Goal: Task Accomplishment & Management: Manage account settings

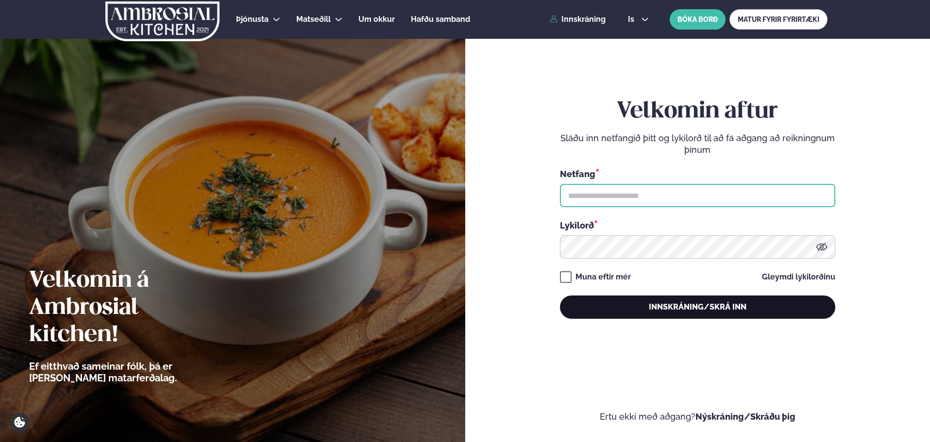
type input "**********"
click at [697, 312] on button "Innskráning/Skrá inn" at bounding box center [697, 307] width 275 height 23
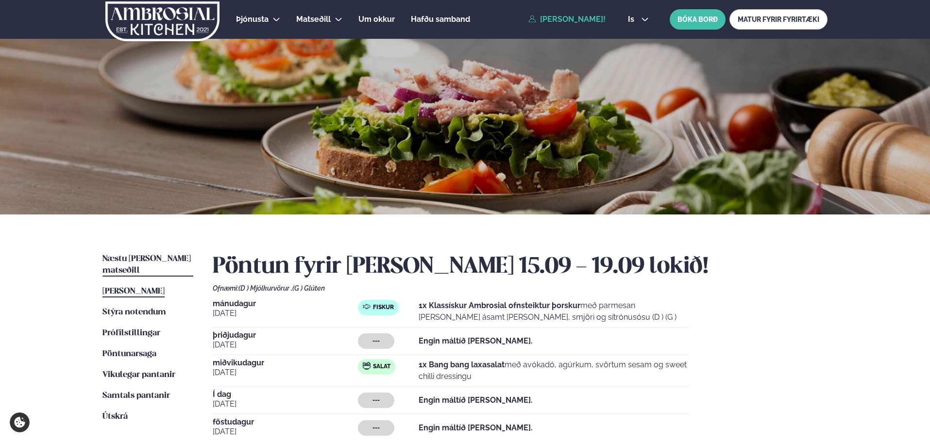
click at [166, 255] on span "Næstu [PERSON_NAME] matseðill" at bounding box center [146, 265] width 88 height 20
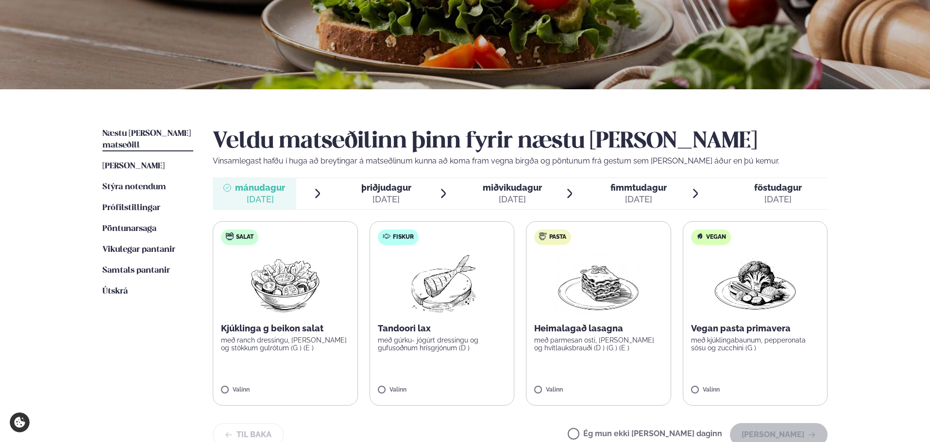
scroll to position [146, 0]
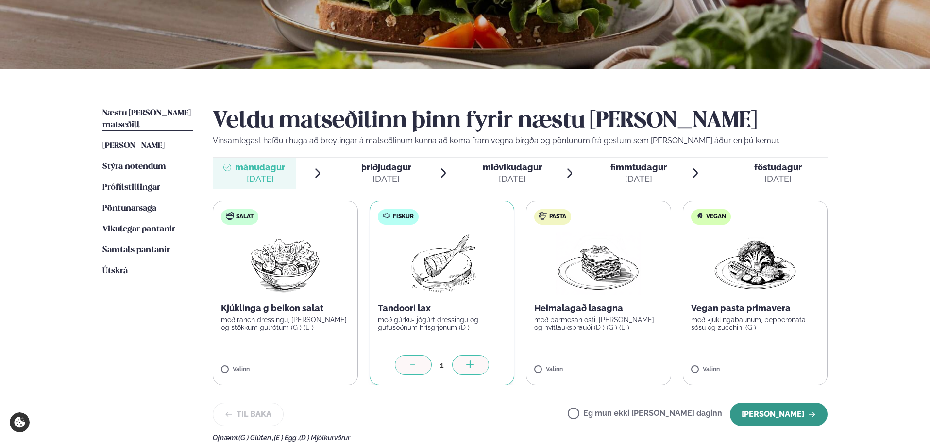
click at [796, 415] on button "[PERSON_NAME]" at bounding box center [779, 414] width 98 height 23
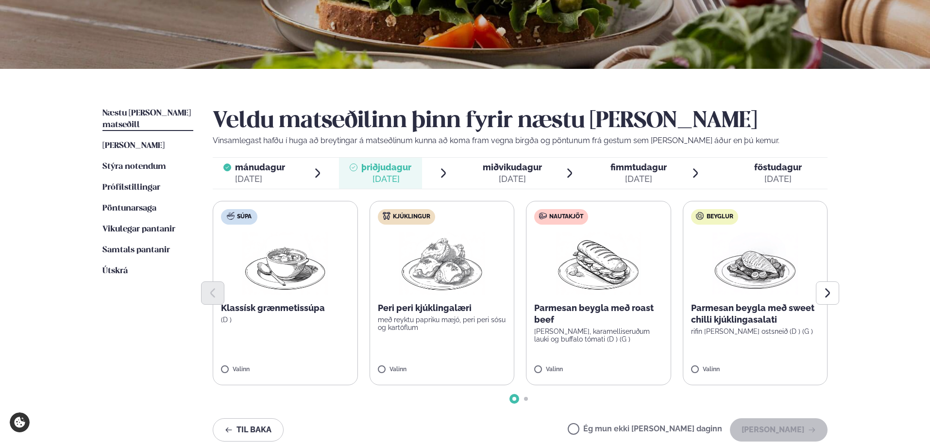
click at [520, 170] on span "miðvikudagur" at bounding box center [512, 167] width 59 height 10
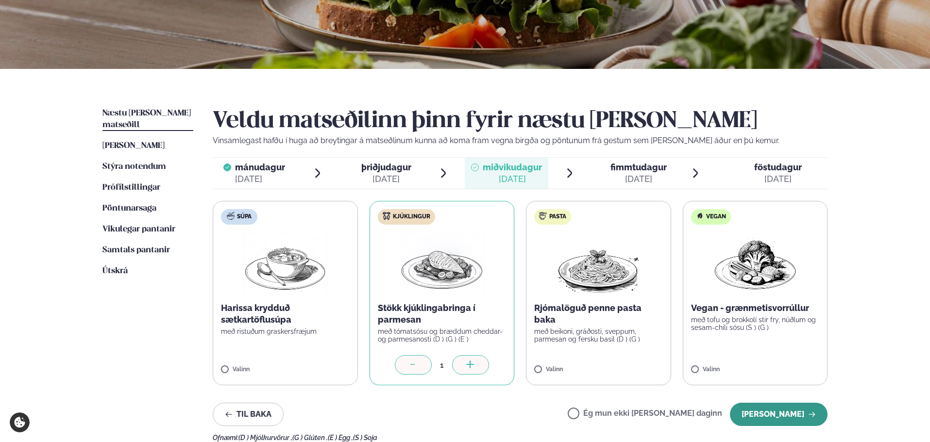
click at [767, 407] on button "[PERSON_NAME]" at bounding box center [779, 414] width 98 height 23
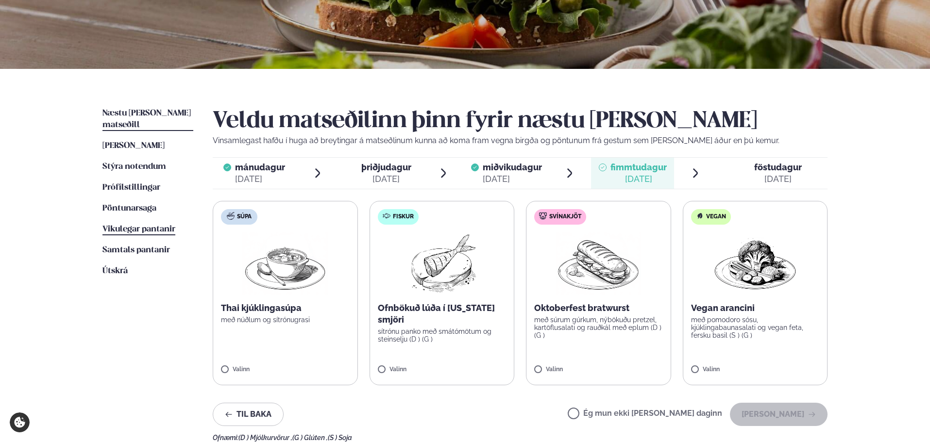
click at [145, 225] on span "Vikulegar pantanir" at bounding box center [138, 229] width 73 height 8
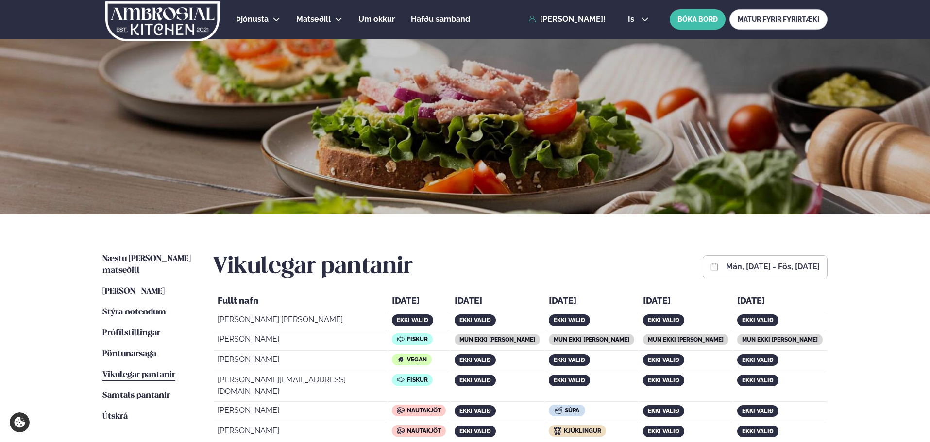
click at [726, 270] on button "mán, [DATE] - fös, [DATE]" at bounding box center [773, 267] width 94 height 8
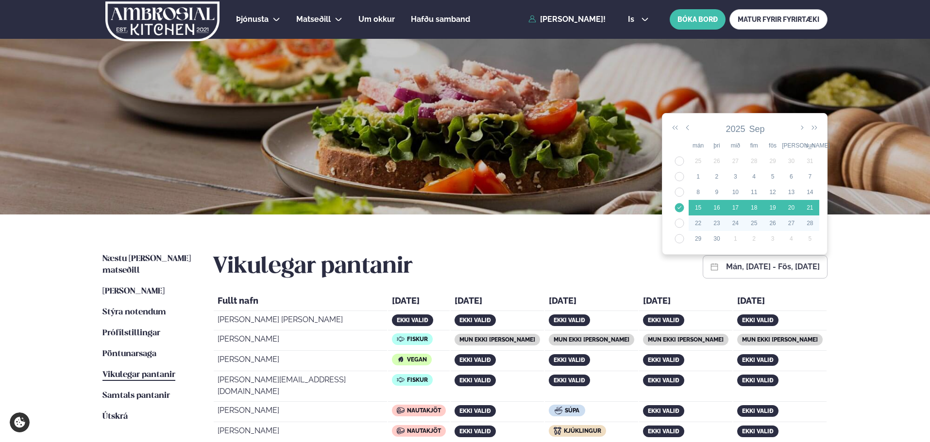
click at [710, 226] on div "23" at bounding box center [717, 223] width 18 height 9
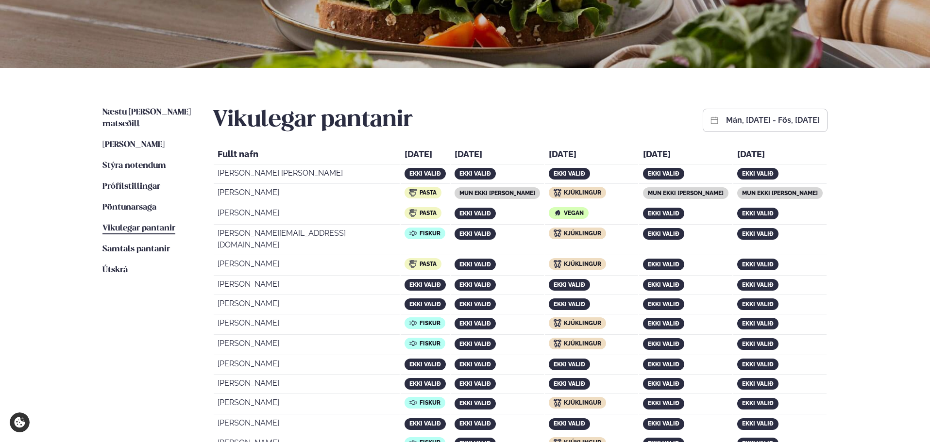
scroll to position [146, 0]
